Goal: Use online tool/utility: Utilize a website feature to perform a specific function

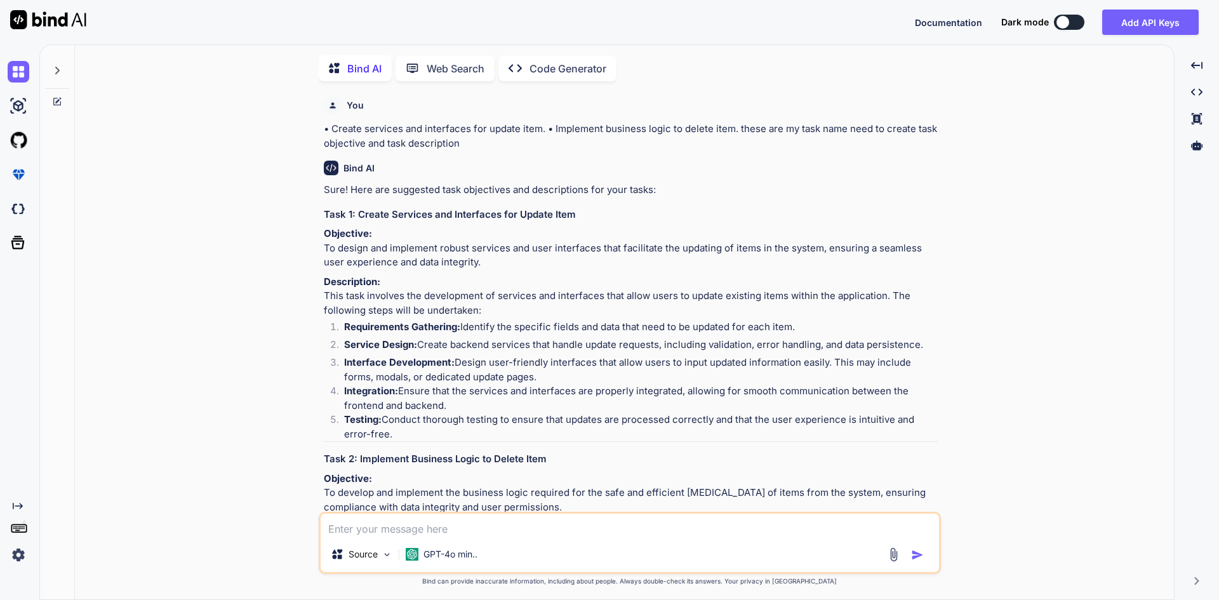
scroll to position [5, 0]
click at [443, 528] on textarea at bounding box center [630, 523] width 619 height 23
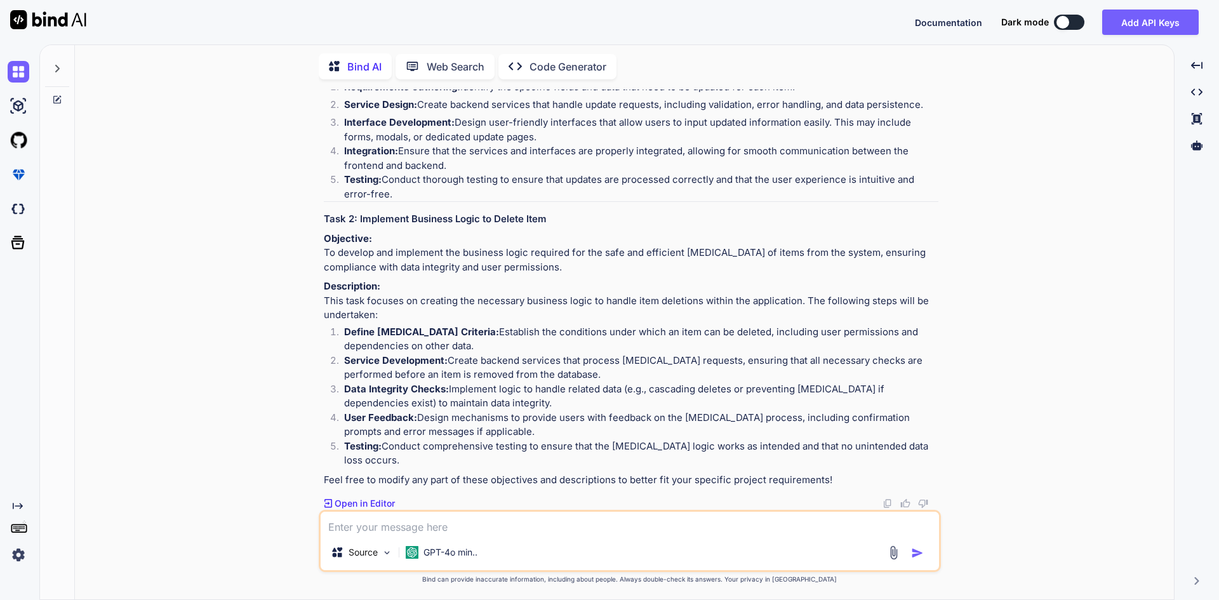
click at [415, 516] on textarea at bounding box center [630, 523] width 619 height 23
click at [413, 521] on textarea at bounding box center [630, 523] width 619 height 23
paste textarea ""customFields": "{\n \"UOM\": \"12\",\n \"UOM1\": \"23\"\n}", "customTax": "{\n…"
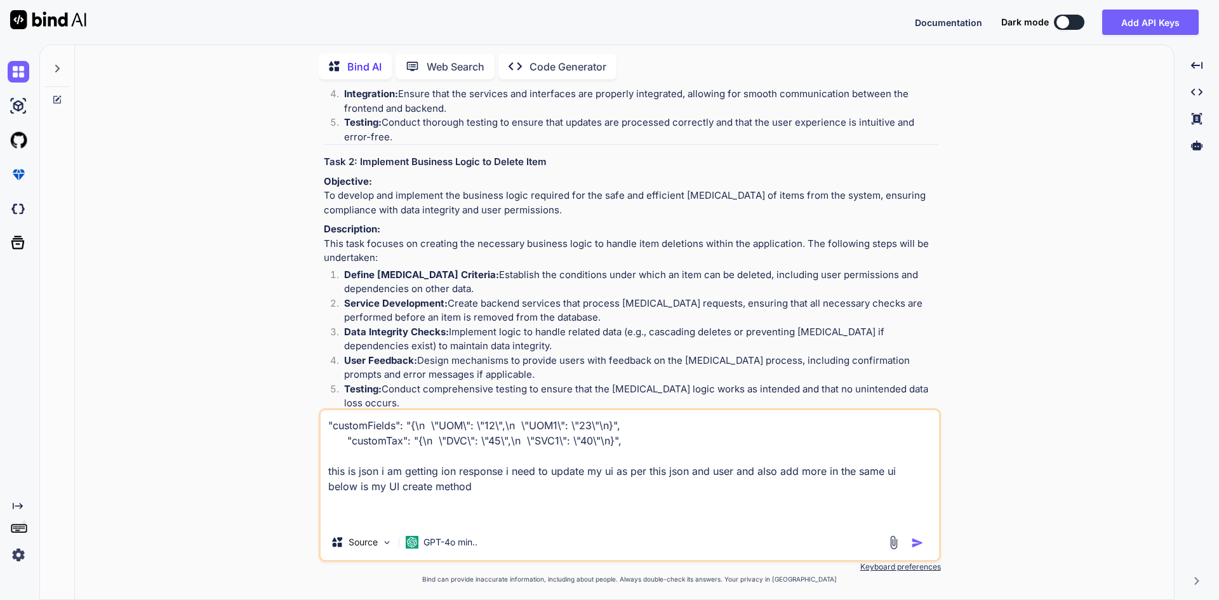
paste textarea "private void OnCustomFieldSaveOverlay(object sender, EventArgs e) { if (!string…"
type textarea ""customFields": "{\n \"UOM\": \"12\",\n \"UOM1\": \"23\"\n}", "customTax": "{\n…"
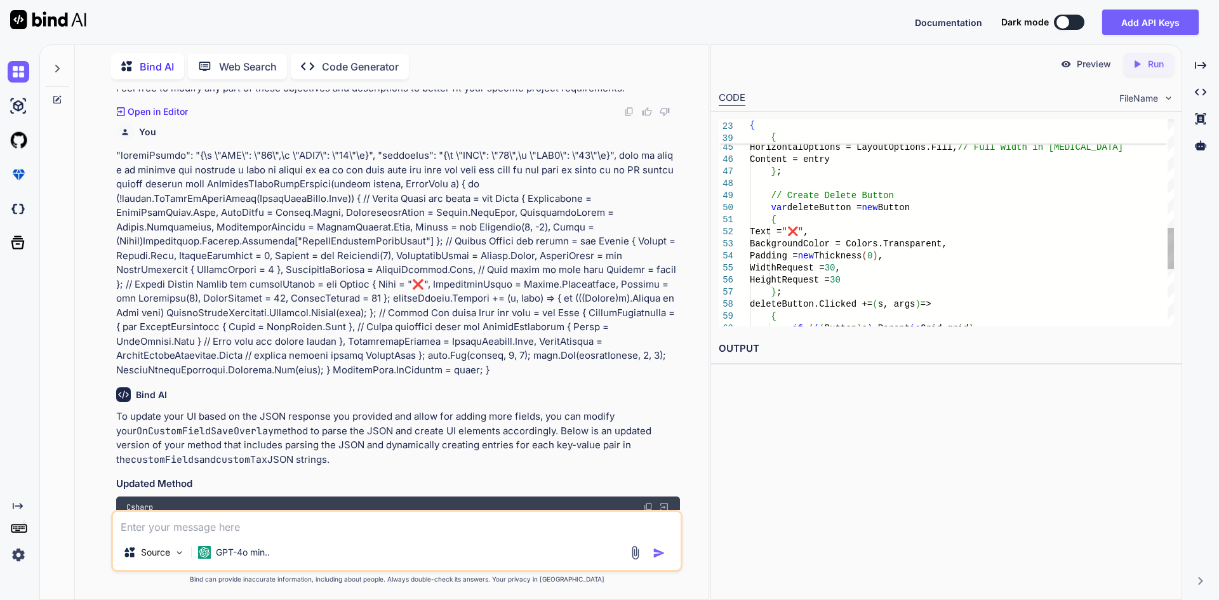
scroll to position [0, 0]
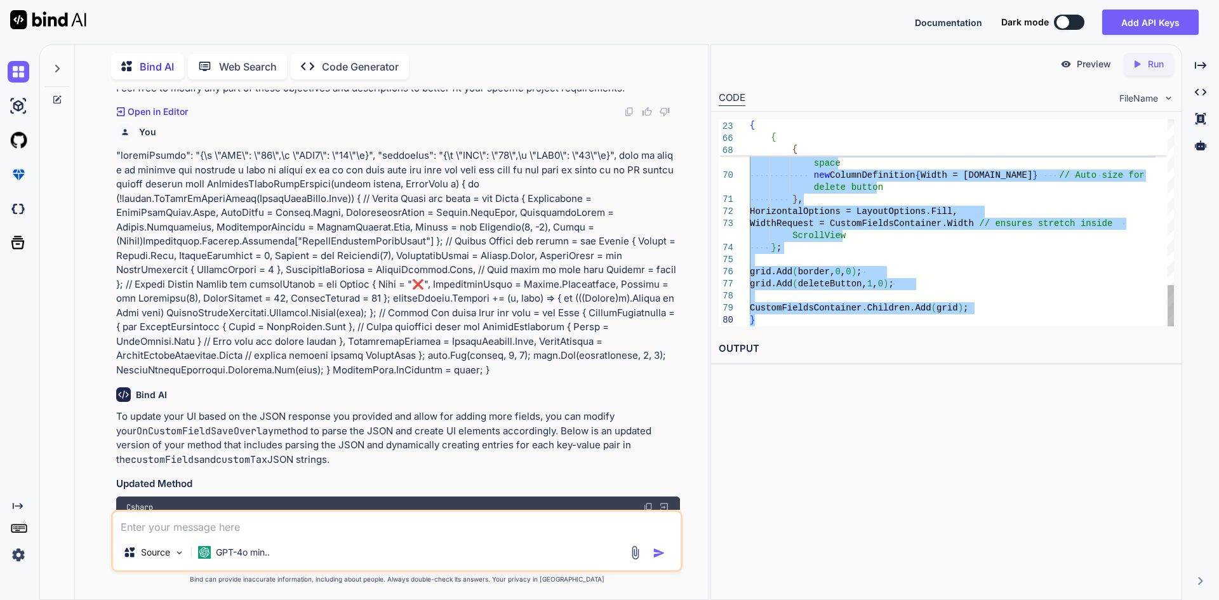
drag, startPoint x: 751, startPoint y: 128, endPoint x: 825, endPoint y: 325, distance: 211.0
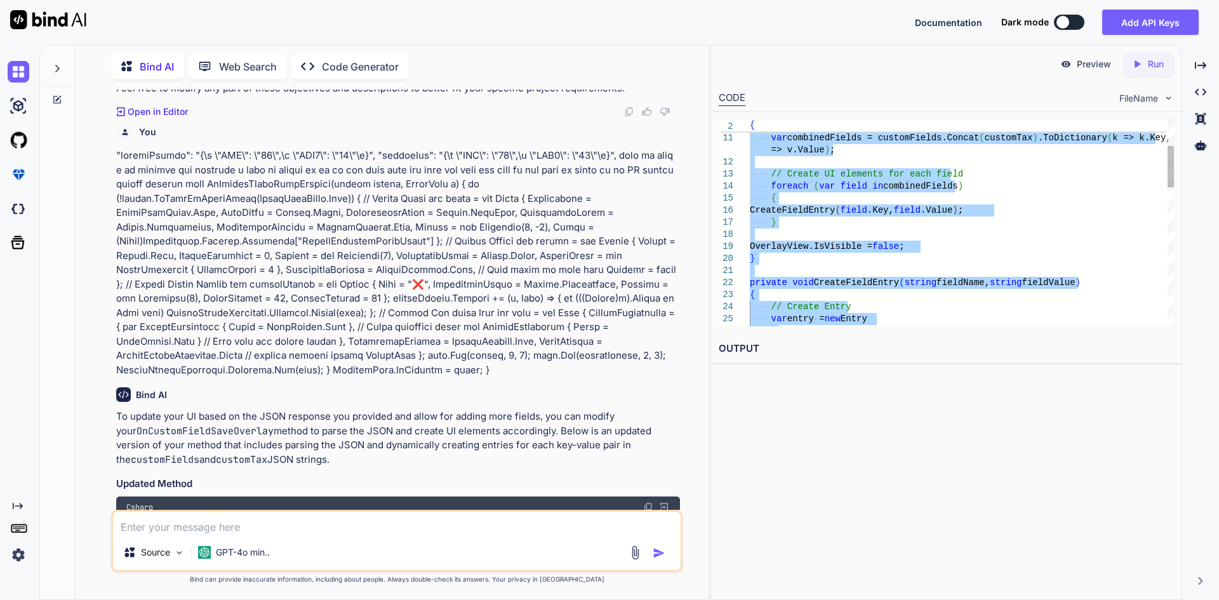
click at [1019, 220] on div "// Create Entry var entry = new Entry { private void CreateFieldEntry ( string …" at bounding box center [962, 506] width 424 height 1038
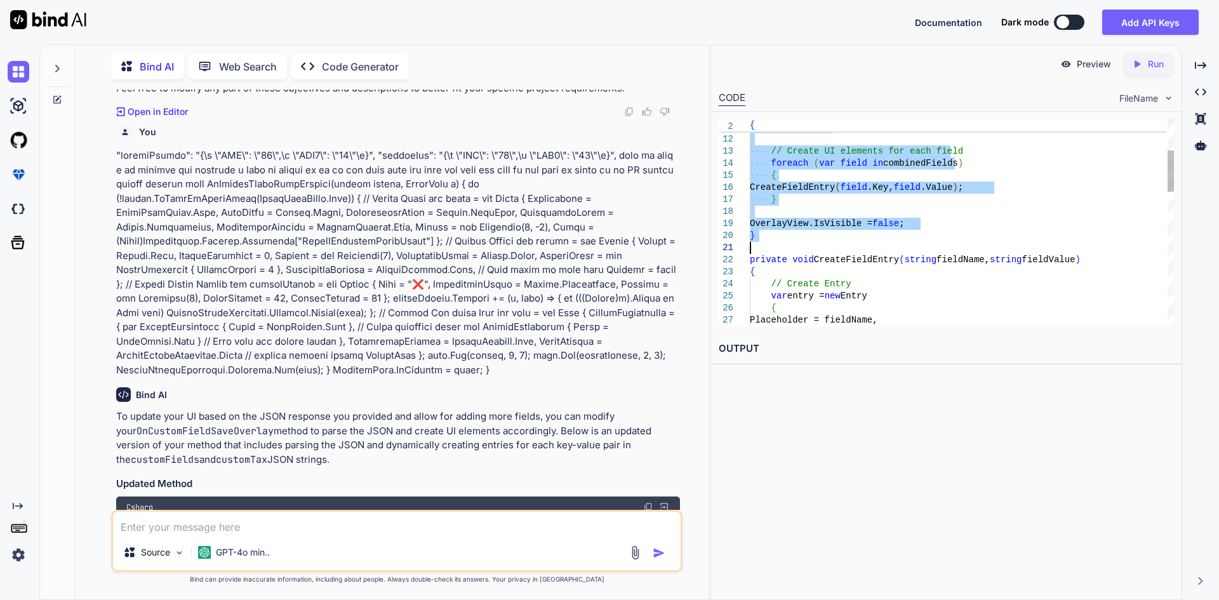
drag, startPoint x: 751, startPoint y: 125, endPoint x: 788, endPoint y: 248, distance: 128.6
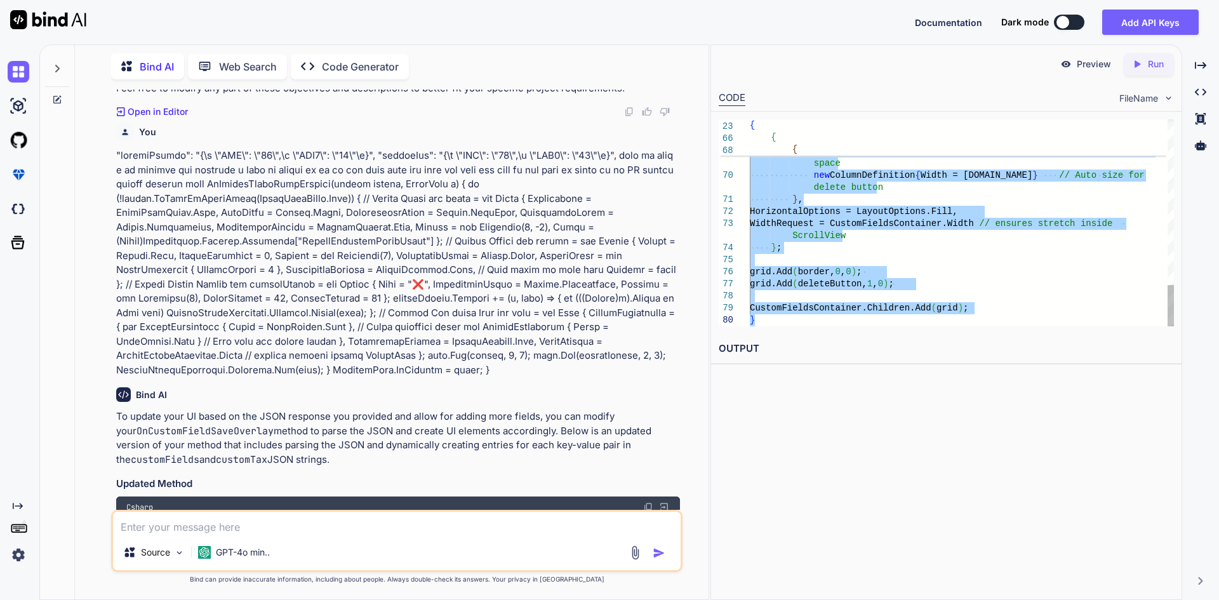
drag, startPoint x: 750, startPoint y: 260, endPoint x: 841, endPoint y: 328, distance: 113.4
type textarea "OverlayView.IsVisible = false; } private void CreateFieldEntry(string fieldName…"
